Goal: Information Seeking & Learning: Compare options

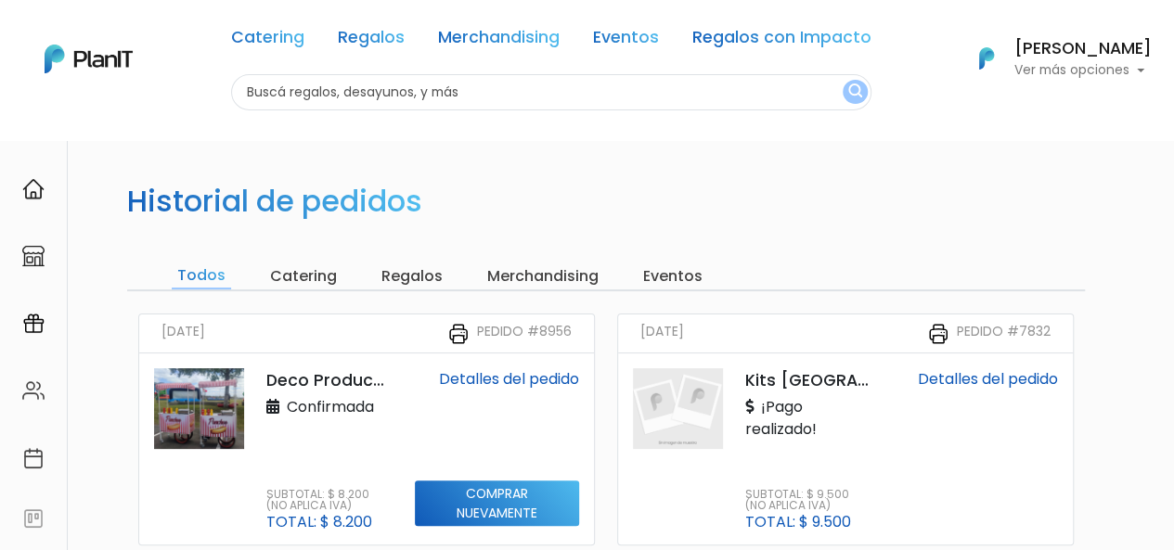
click at [424, 86] on input "text" at bounding box center [551, 92] width 640 height 36
type input "pizzas"
click at [854, 99] on button "submit" at bounding box center [855, 92] width 25 height 24
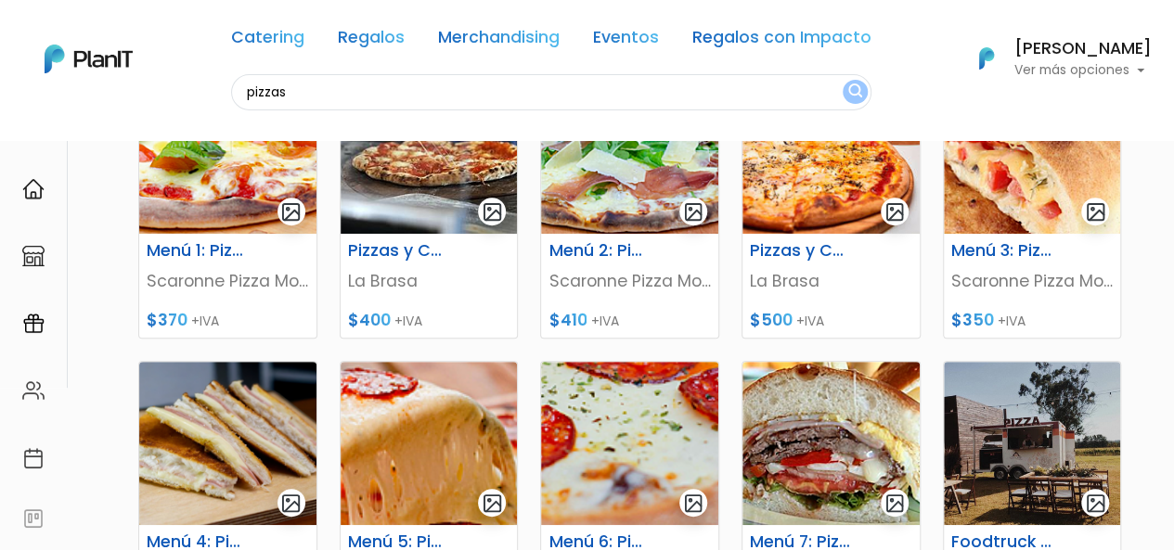
scroll to position [186, 0]
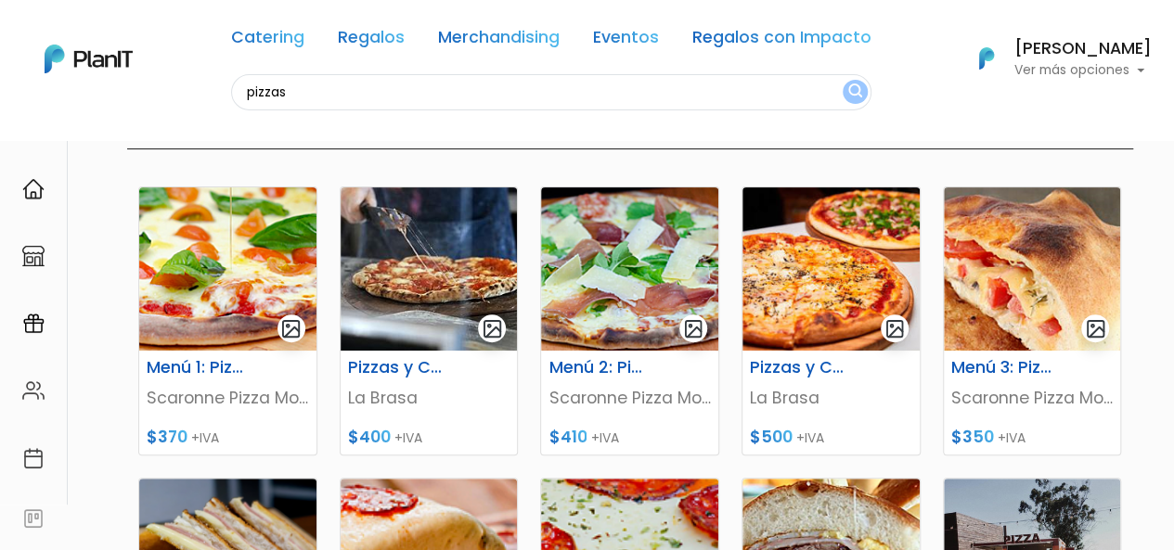
click at [483, 96] on input "pizzas" at bounding box center [551, 92] width 640 height 36
type input "empanadas"
click at [843, 80] on button "submit" at bounding box center [855, 92] width 25 height 24
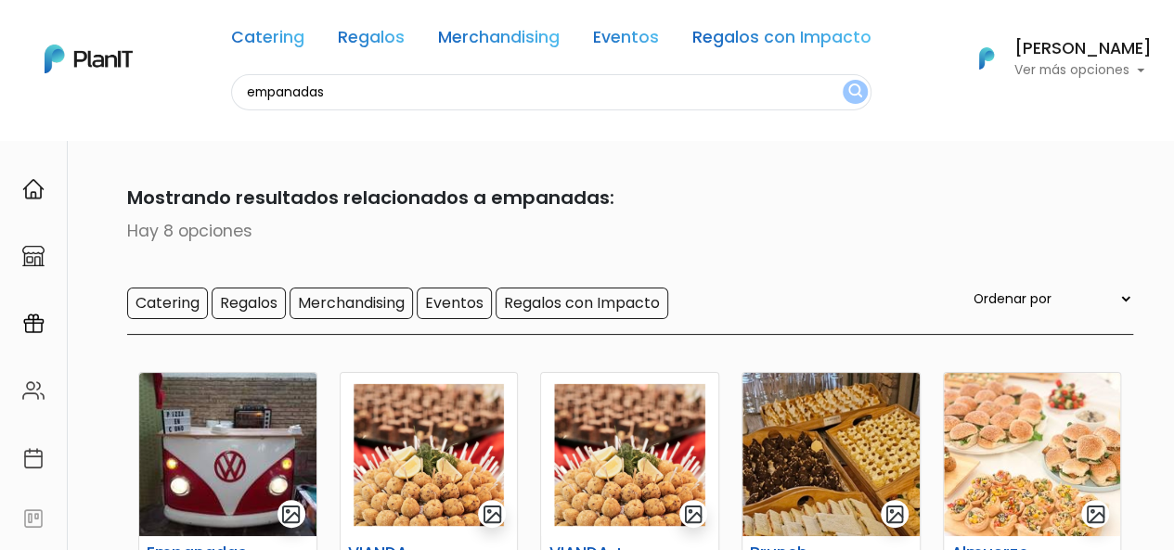
click at [429, 94] on input "empanadas" at bounding box center [551, 92] width 640 height 36
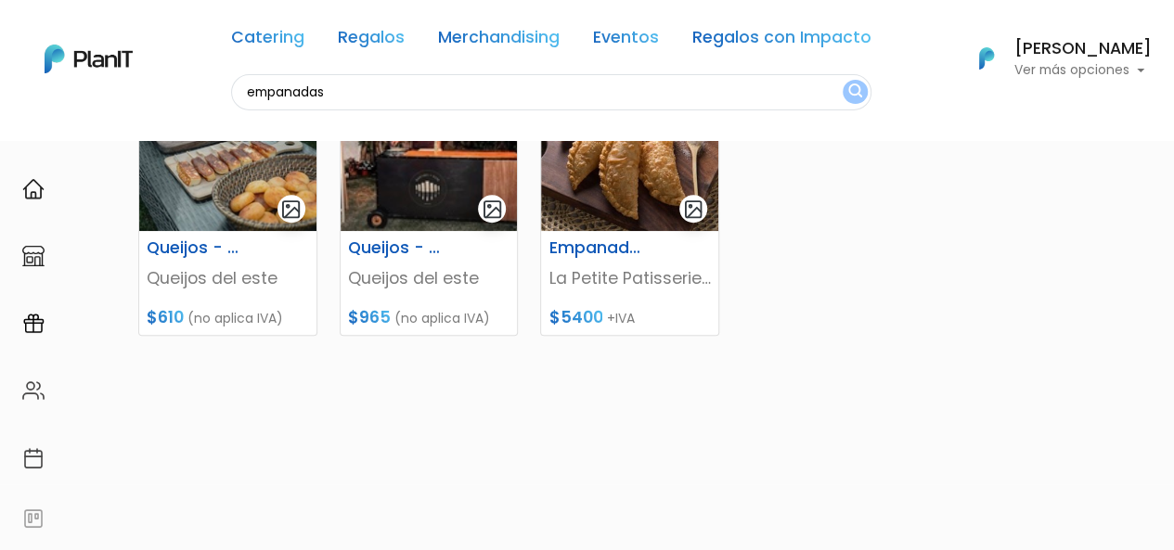
scroll to position [557, 0]
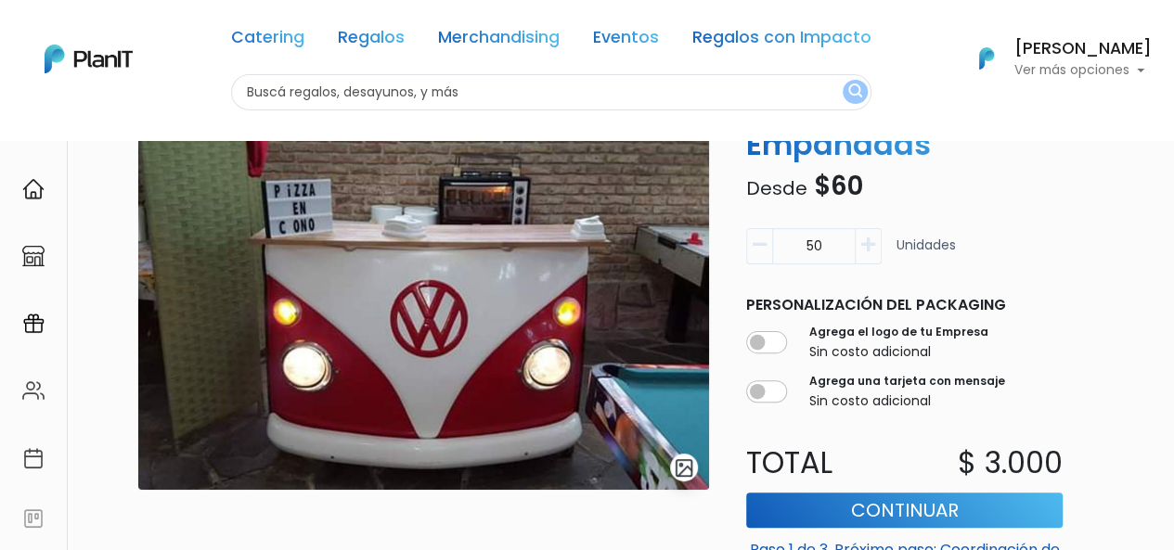
scroll to position [11, 0]
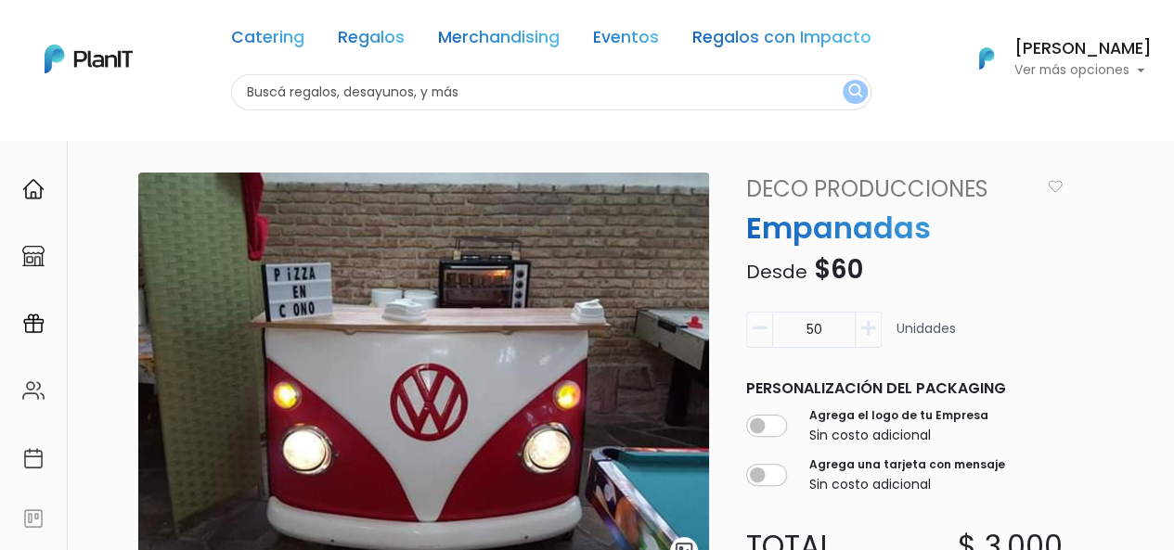
click at [356, 89] on input "text" at bounding box center [551, 92] width 640 height 36
click at [313, 94] on input "stand perzonalizado" at bounding box center [551, 92] width 640 height 36
type input "stand personalizado"
click at [848, 87] on img "submit" at bounding box center [855, 93] width 14 height 18
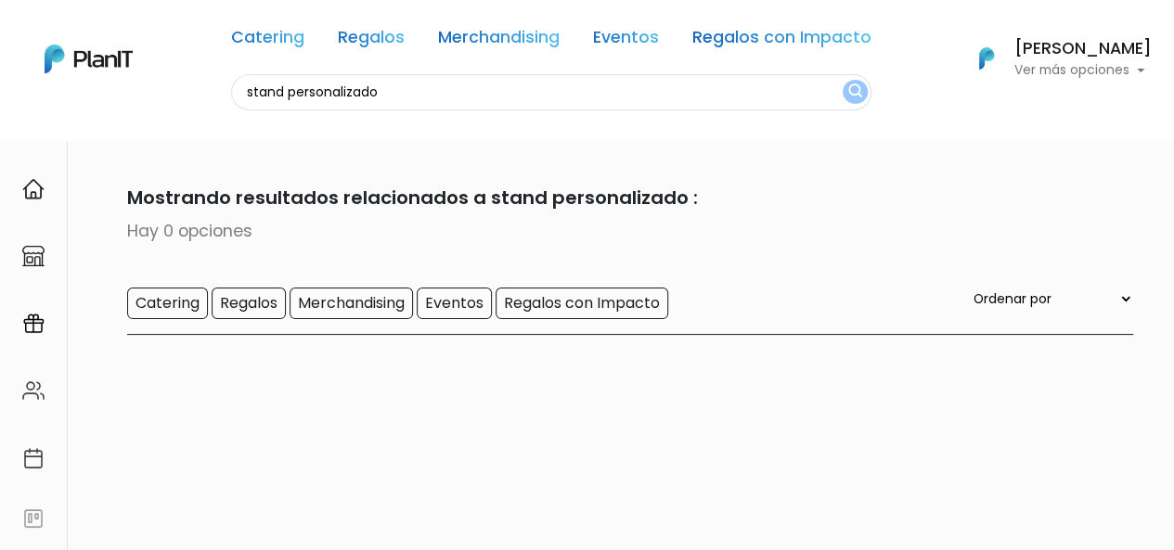
click at [681, 99] on input "stand personalizado" at bounding box center [551, 92] width 640 height 36
type input "carro"
click at [843, 80] on button "submit" at bounding box center [855, 92] width 25 height 24
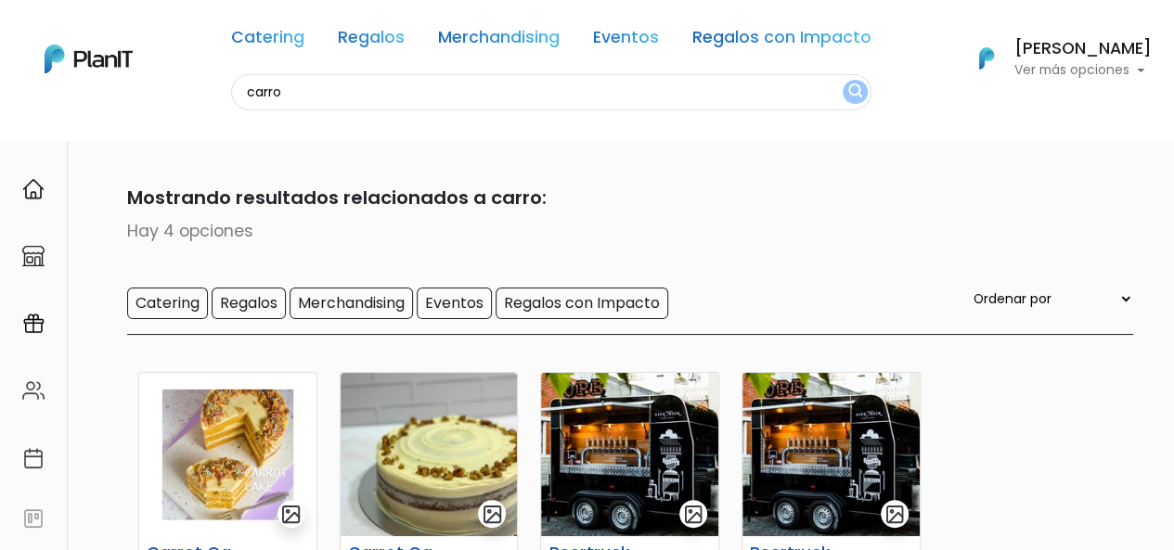
click at [358, 87] on input "carro" at bounding box center [551, 92] width 640 height 36
type input "stand"
click at [843, 80] on button "submit" at bounding box center [855, 92] width 25 height 24
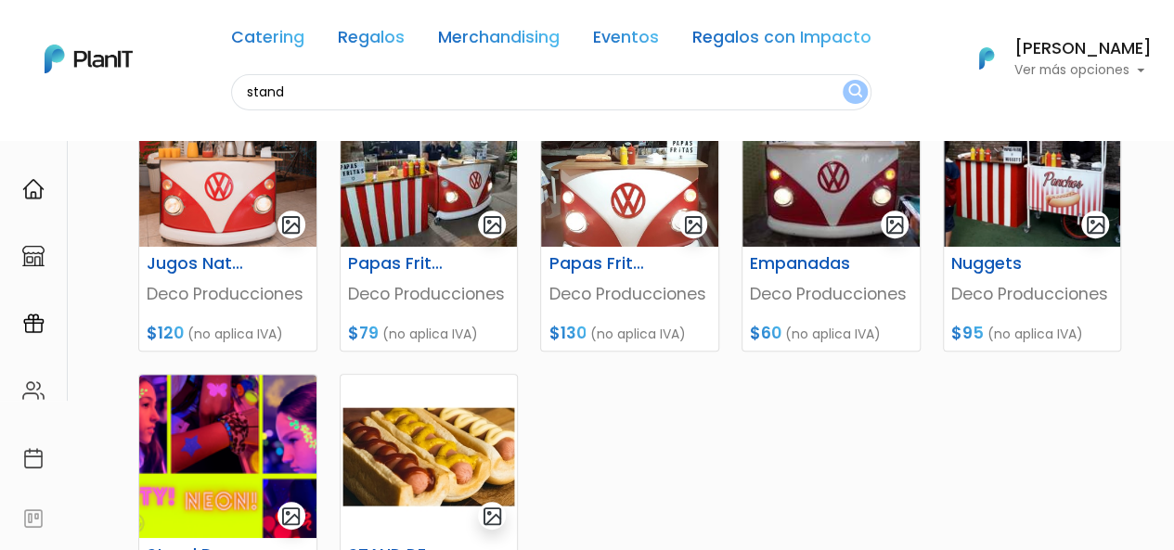
scroll to position [407, 0]
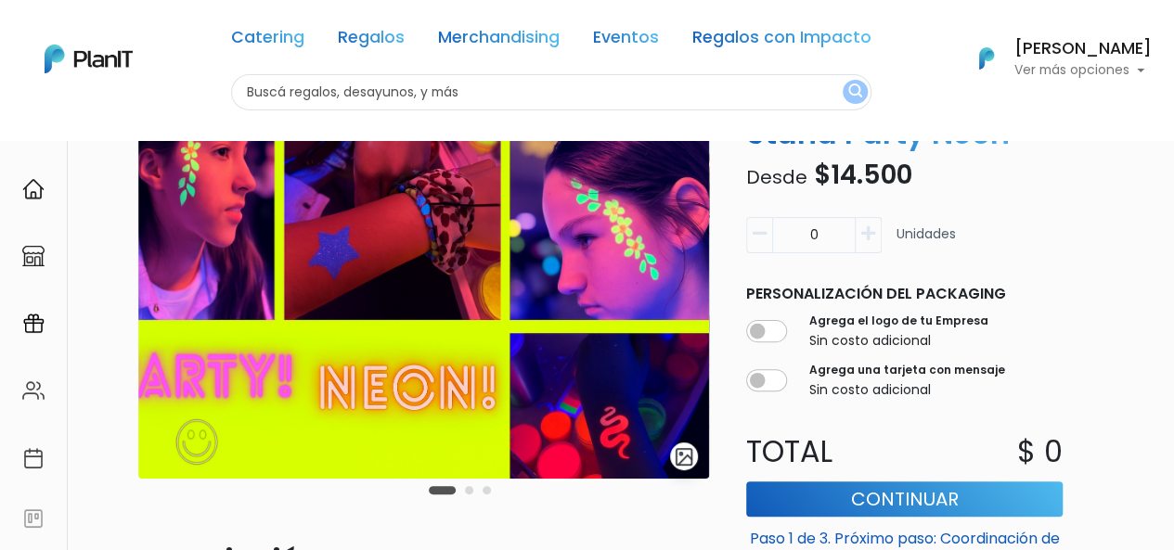
scroll to position [278, 0]
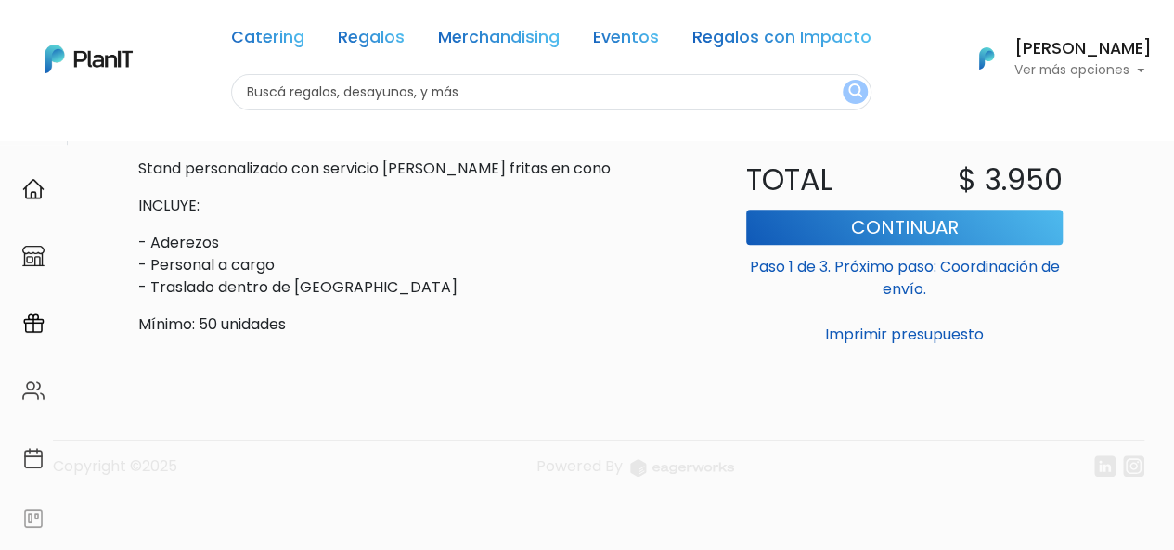
scroll to position [82, 0]
